Goal: Information Seeking & Learning: Stay updated

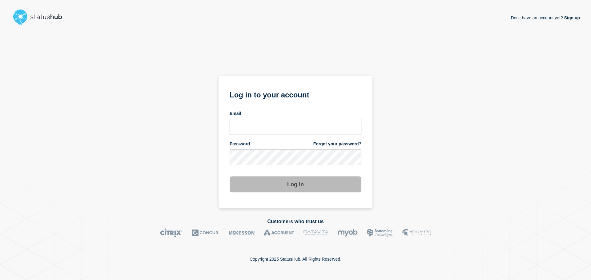
type input "[PERSON_NAME][EMAIL_ADDRESS][DOMAIN_NAME]"
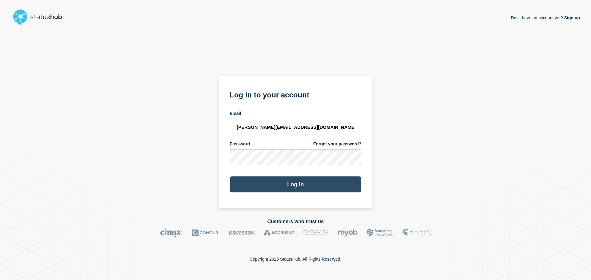
click at [271, 184] on button "Log in" at bounding box center [296, 185] width 132 height 16
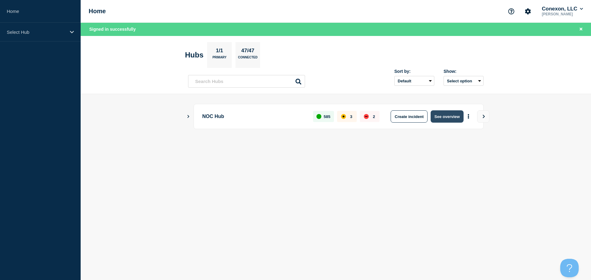
click at [451, 119] on button "See overview" at bounding box center [446, 116] width 33 height 12
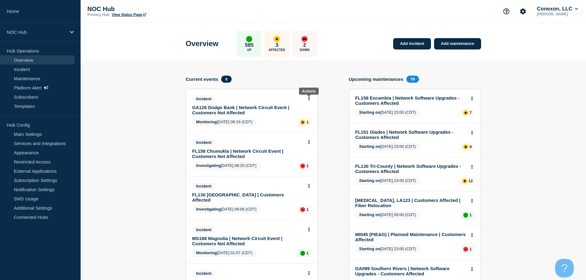
click at [308, 99] on icon at bounding box center [309, 99] width 2 height 4
click at [310, 142] on button at bounding box center [308, 142] width 5 height 5
click at [308, 187] on icon at bounding box center [309, 186] width 2 height 4
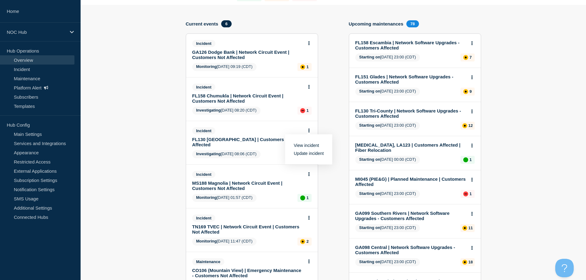
scroll to position [62, 0]
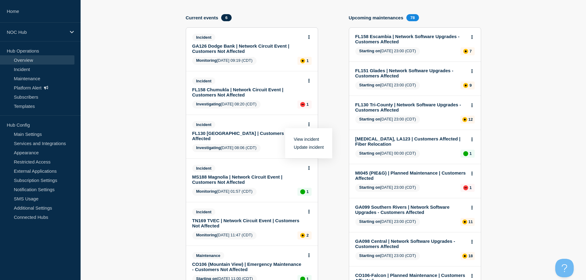
click at [310, 166] on icon at bounding box center [309, 168] width 2 height 4
click at [311, 210] on button at bounding box center [308, 212] width 5 height 5
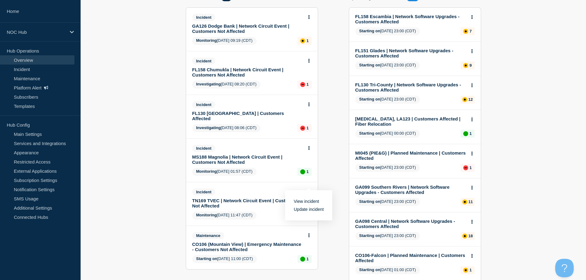
scroll to position [92, 0]
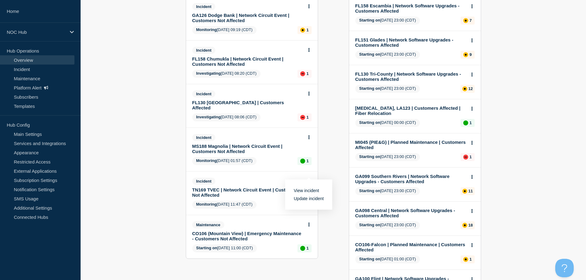
click at [312, 220] on div "Maintenance CO106 (Mountain View) | Emergency Maintenance - Customers Not Affec…" at bounding box center [252, 236] width 132 height 43
click at [311, 222] on button at bounding box center [308, 224] width 5 height 5
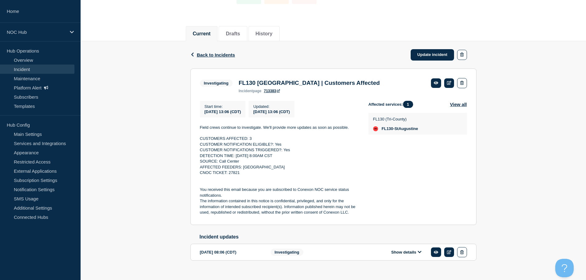
scroll to position [62, 0]
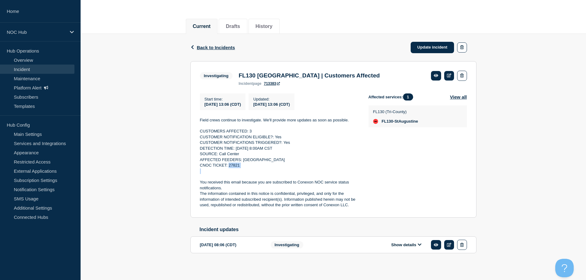
drag, startPoint x: 246, startPoint y: 172, endPoint x: 229, endPoint y: 169, distance: 17.8
click at [229, 169] on div "Field crews continue to investigate. We'll provide more updates as soon as poss…" at bounding box center [279, 163] width 159 height 91
copy p "27821"
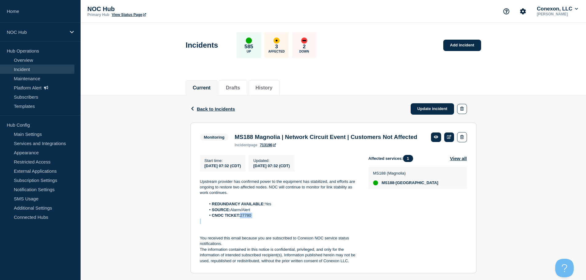
drag, startPoint x: 269, startPoint y: 230, endPoint x: 242, endPoint y: 227, distance: 26.9
click at [242, 227] on div "Upstream provider has confirmed power to the equipment has stabilized, and effo…" at bounding box center [279, 221] width 159 height 85
drag, startPoint x: 244, startPoint y: 227, endPoint x: 343, endPoint y: 199, distance: 103.0
click at [342, 213] on li "SOURCE: Alarm/Alert" at bounding box center [282, 210] width 153 height 6
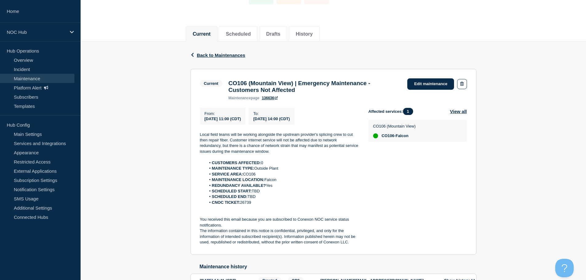
scroll to position [62, 0]
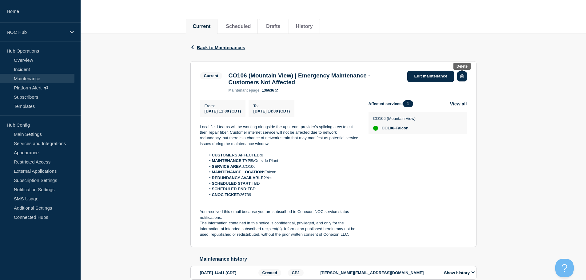
click at [462, 76] on icon "button" at bounding box center [461, 76] width 3 height 4
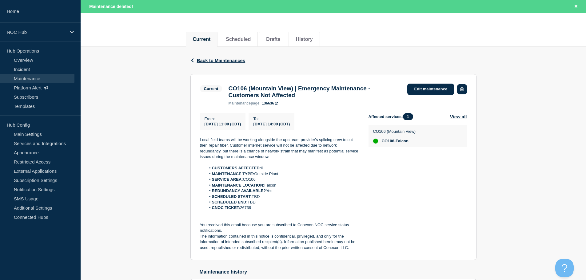
scroll to position [75, 0]
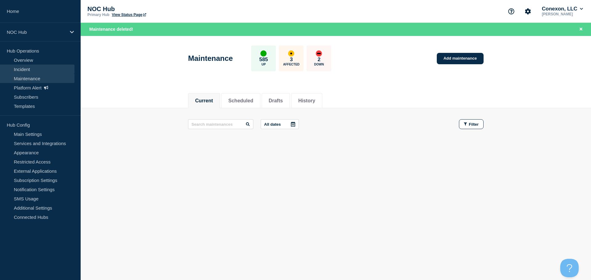
click at [28, 70] on link "Incident" at bounding box center [37, 69] width 74 height 9
